Goal: Task Accomplishment & Management: Manage account settings

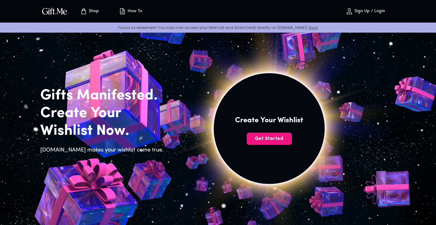
click at [379, 13] on p "Sign Up / Login" at bounding box center [369, 11] width 32 height 5
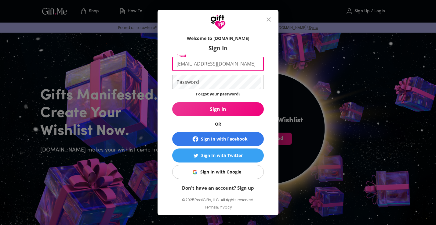
type input "[EMAIL_ADDRESS][DOMAIN_NAME]"
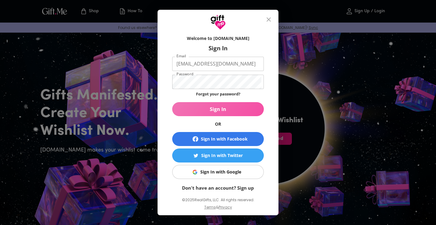
click at [210, 108] on span "Sign In" at bounding box center [218, 109] width 92 height 7
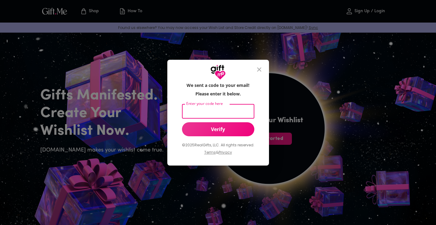
click at [211, 114] on input "Enter your code here" at bounding box center [217, 111] width 70 height 14
type input "736559"
click at [210, 130] on span "Verify" at bounding box center [218, 129] width 72 height 7
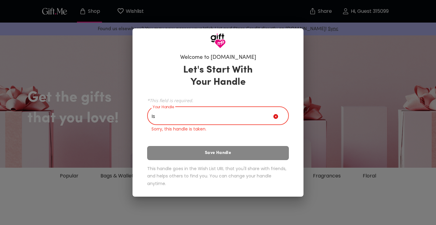
type input "I"
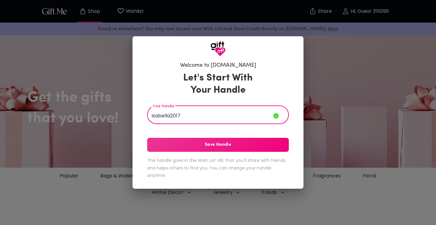
type input "Isabella2017"
click at [217, 145] on span "Save Handle" at bounding box center [218, 145] width 142 height 7
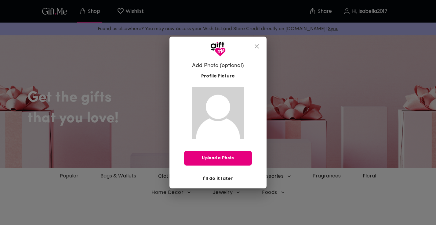
click at [221, 180] on span "I'll do it later" at bounding box center [218, 178] width 31 height 7
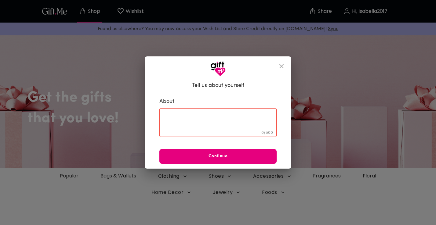
click at [283, 65] on icon "close" at bounding box center [282, 66] width 4 height 4
